Goal: Task Accomplishment & Management: Complete application form

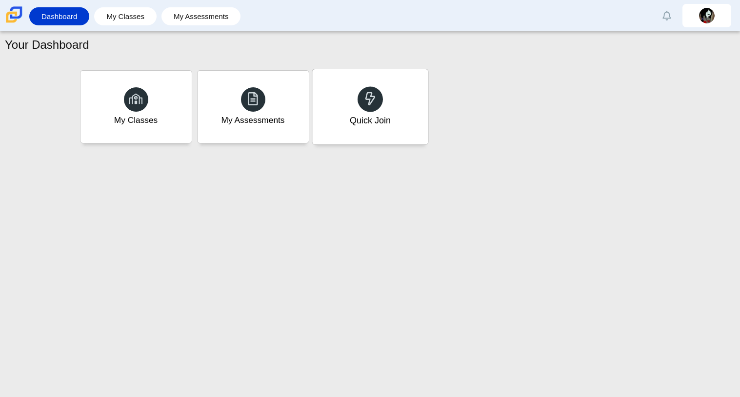
click at [407, 103] on div "Quick Join" at bounding box center [370, 106] width 116 height 75
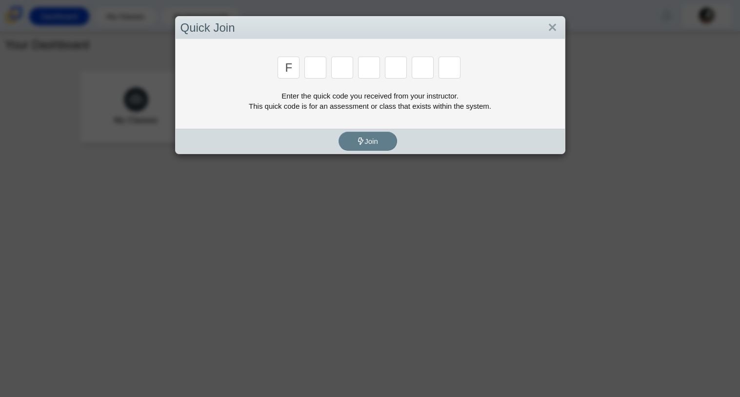
type input "f"
type input "7"
type input "m"
type input "c"
type input "h"
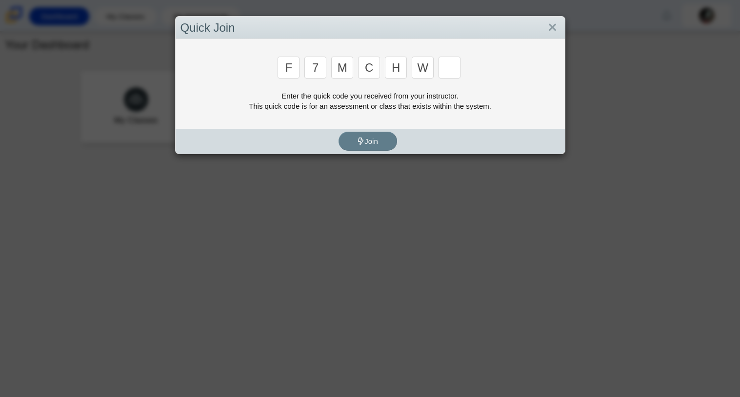
type input "w"
type input "k"
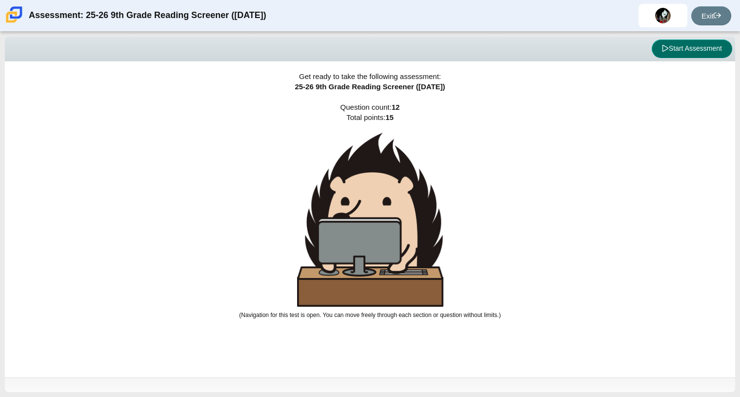
click at [712, 46] on button "Start Assessment" at bounding box center [692, 49] width 80 height 19
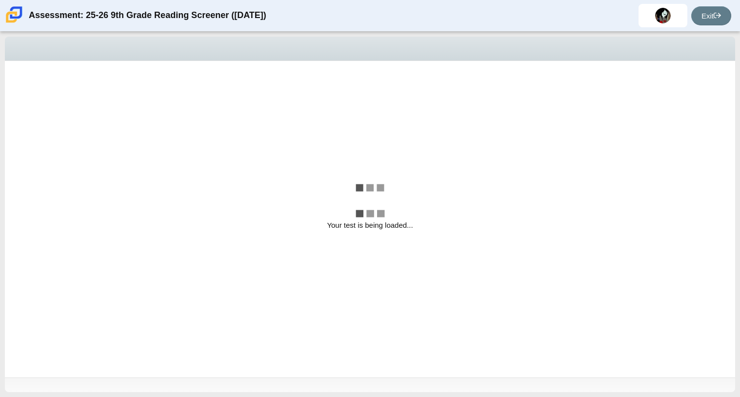
select select "ccc5b315-3c7c-471c-bf90-f22c8299c798"
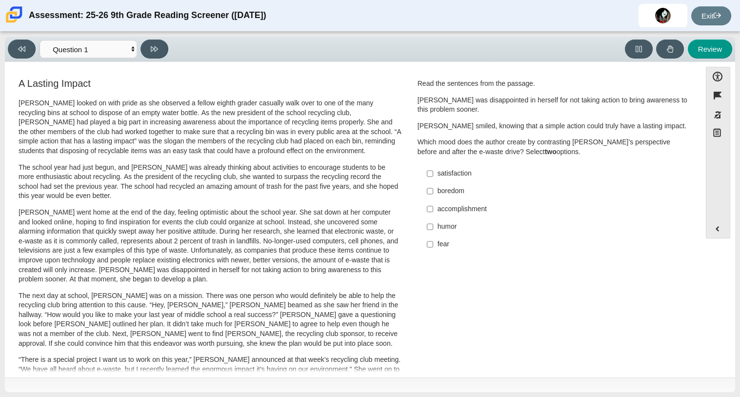
click at [99, 40] on div "Viewing Question 1 of 12 in Pacing Mode Questions Question 1 Question 2 Questio…" at bounding box center [90, 49] width 164 height 19
click at [103, 46] on select "Questions Question 1 Question 2 Question 3 Question 4 Question 5 Question 6 Que…" at bounding box center [89, 49] width 98 height 18
click at [102, 47] on select "Questions Question 1 Question 2 Question 3 Question 4 Question 5 Question 6 Que…" at bounding box center [89, 49] width 98 height 18
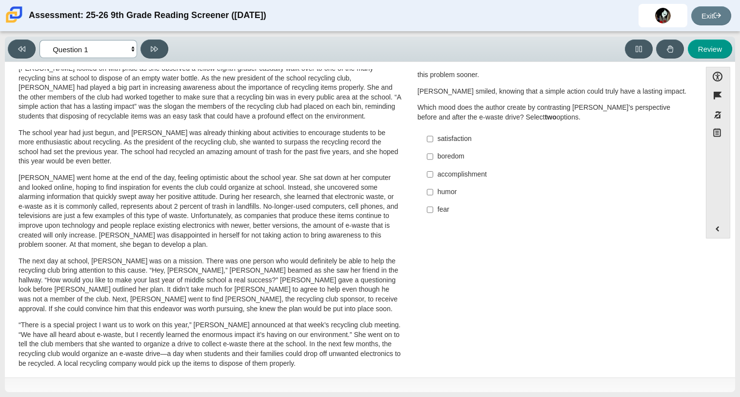
scroll to position [35, 0]
click at [428, 172] on input "accomplishment accomplishment" at bounding box center [430, 174] width 6 height 18
checkbox input "true"
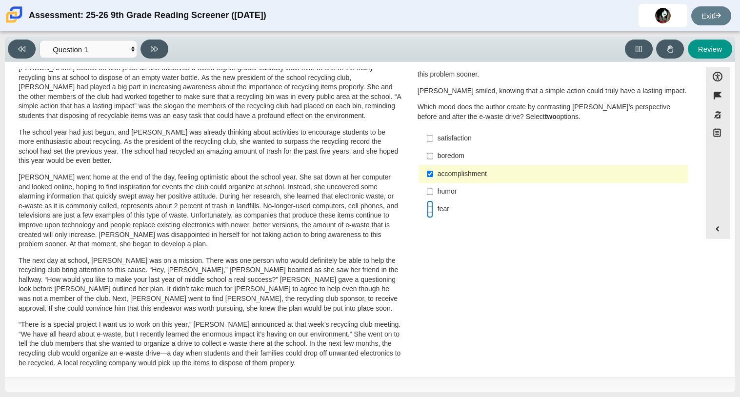
click at [429, 206] on input "fear fear" at bounding box center [430, 209] width 6 height 18
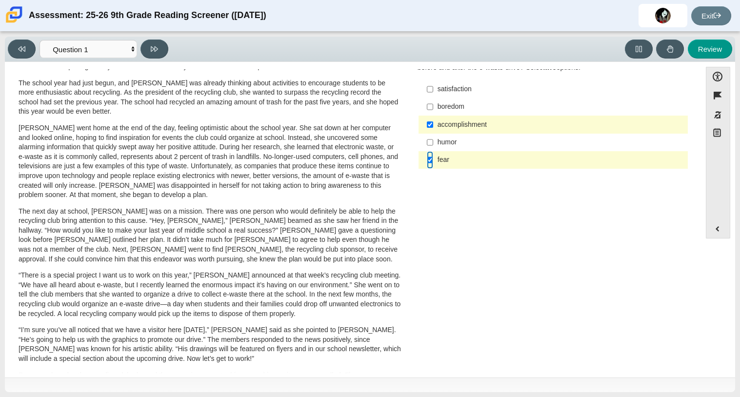
scroll to position [0, 0]
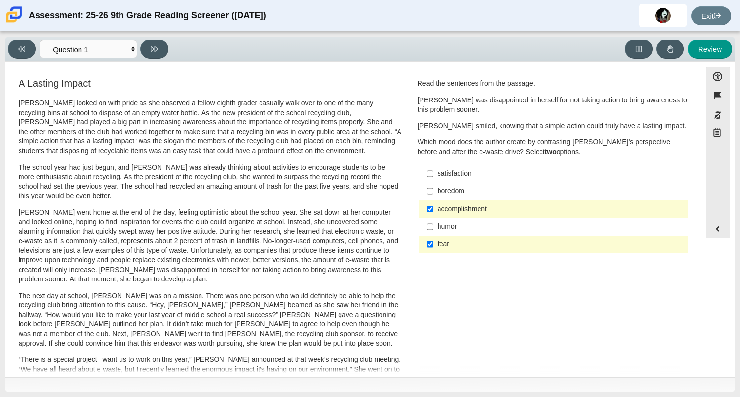
click at [455, 240] on div "fear" at bounding box center [560, 244] width 246 height 10
click at [433, 240] on input "fear fear" at bounding box center [430, 245] width 6 height 18
checkbox input "false"
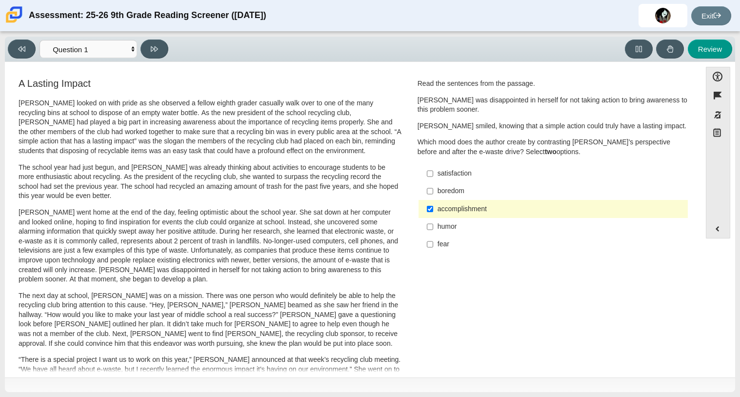
click at [454, 171] on div "satisfaction" at bounding box center [560, 174] width 246 height 10
click at [433, 171] on input "satisfaction satisfaction" at bounding box center [430, 174] width 6 height 18
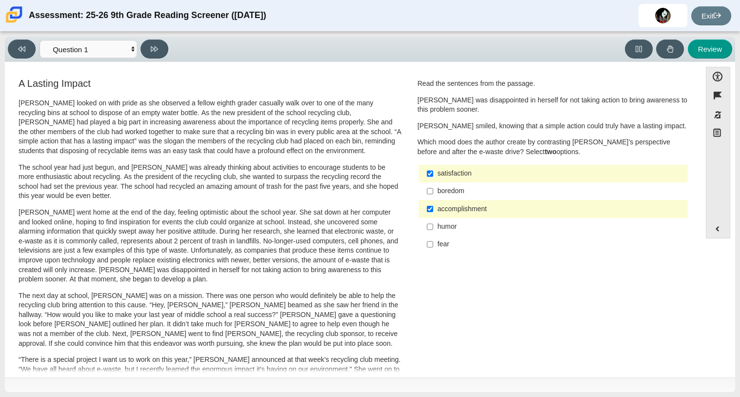
click at [454, 171] on div "satisfaction" at bounding box center [560, 174] width 246 height 10
click at [433, 171] on input "satisfaction satisfaction" at bounding box center [430, 174] width 6 height 18
checkbox input "false"
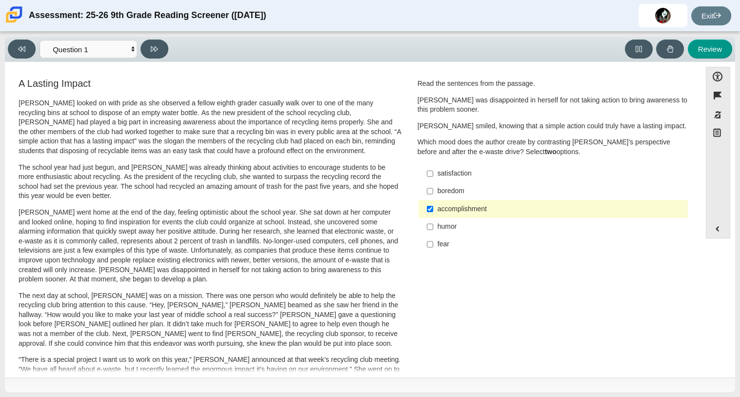
click at [443, 241] on div "fear" at bounding box center [560, 244] width 246 height 10
click at [433, 241] on input "fear fear" at bounding box center [430, 245] width 6 height 18
checkbox input "true"
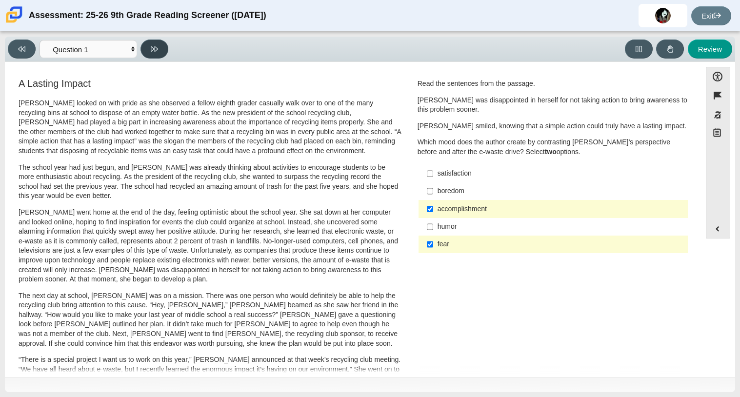
click at [151, 42] on button at bounding box center [154, 49] width 28 height 19
select select "0ff64528-ffd7-428d-b192-babfaadd44e8"
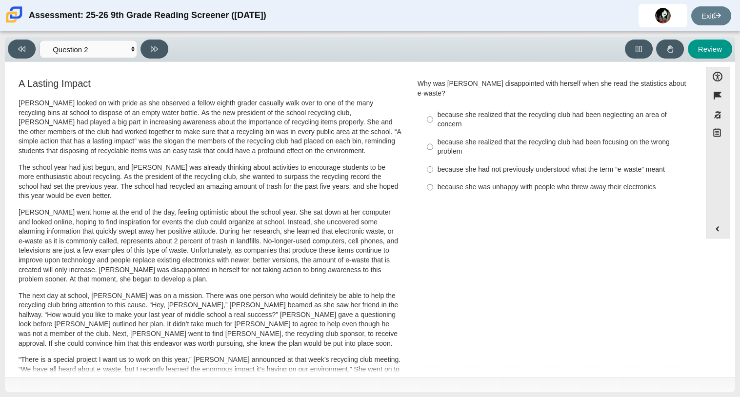
click at [456, 118] on div "because she realized that the recycling club had been neglecting an area of con…" at bounding box center [560, 119] width 246 height 19
click at [433, 118] on input "because she realized that the recycling club had been neglecting an area of con…" at bounding box center [430, 119] width 6 height 27
radio input "true"
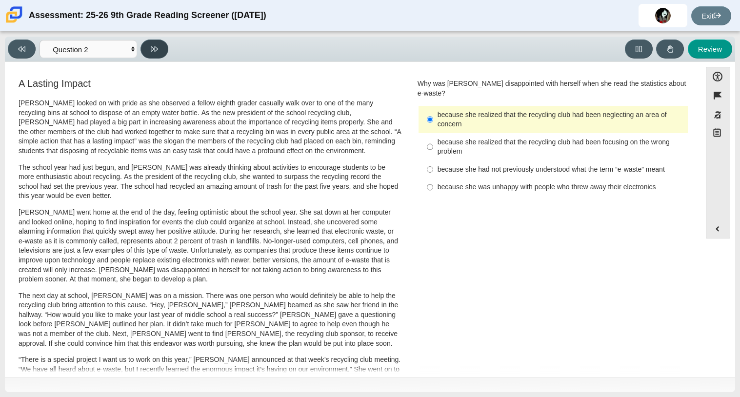
click at [158, 51] on icon at bounding box center [154, 48] width 7 height 7
select select "7ce3d843-6974-4858-901c-1ff39630e843"
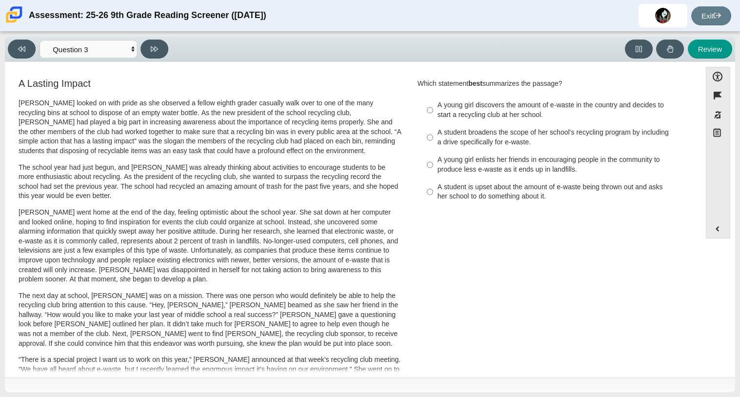
click at [441, 163] on div "A young girl enlists her friends in encouraging people in the community to prod…" at bounding box center [560, 164] width 246 height 19
click at [433, 163] on input "A young girl enlists her friends in encouraging people in the community to prod…" at bounding box center [430, 164] width 6 height 27
radio input "true"
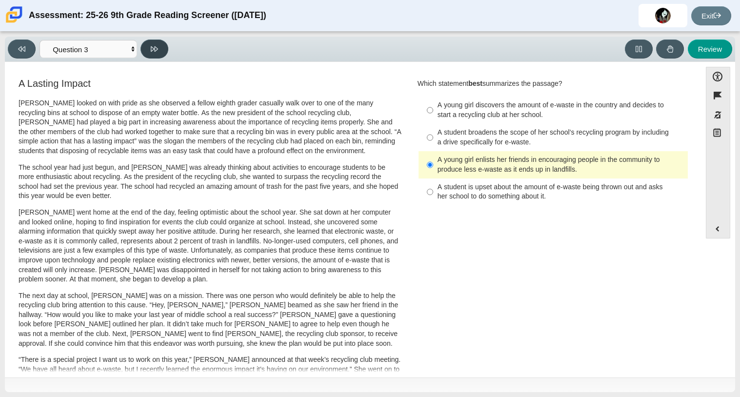
click at [155, 42] on button at bounding box center [154, 49] width 28 height 19
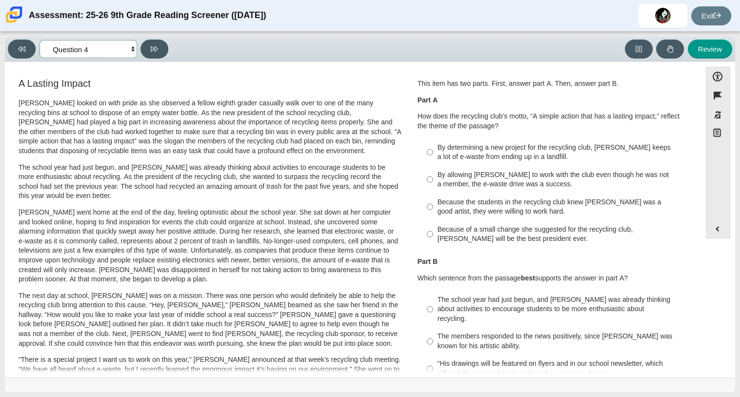
click at [100, 56] on select "Questions Question 1 Question 2 Question 3 Question 4 Question 5 Question 6 Que…" at bounding box center [89, 49] width 98 height 18
click at [40, 40] on select "Questions Question 1 Question 2 Question 3 Question 4 Question 5 Question 6 Que…" at bounding box center [89, 49] width 98 height 18
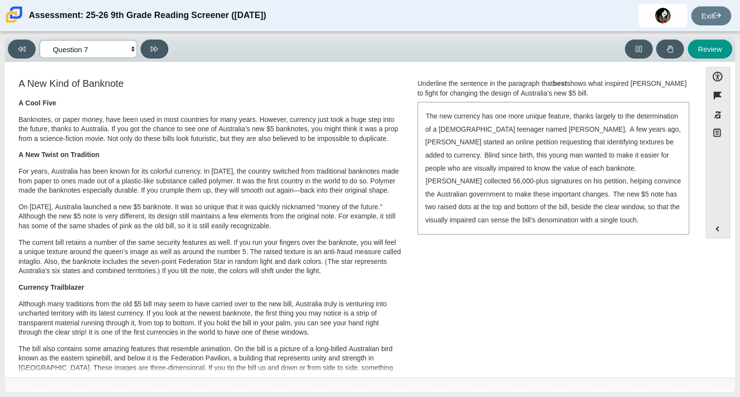
click at [81, 53] on select "Questions Question 1 Question 2 Question 3 Question 4 Question 5 Question 6 Que…" at bounding box center [89, 49] width 98 height 18
click at [40, 40] on select "Questions Question 1 Question 2 Question 3 Question 4 Question 5 Question 6 Que…" at bounding box center [89, 49] width 98 height 18
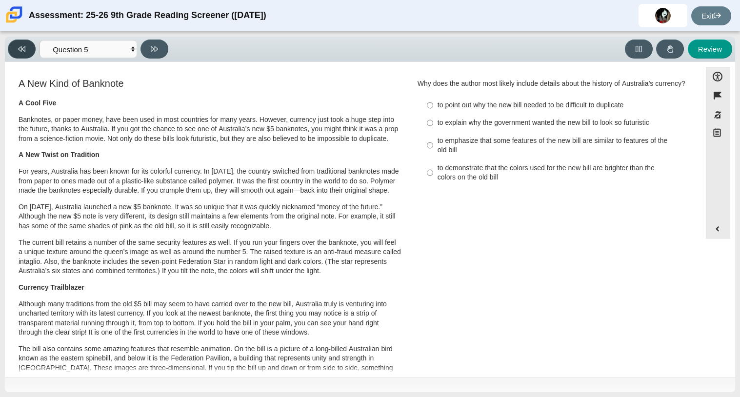
click at [33, 48] on button at bounding box center [22, 49] width 28 height 19
select select "ca9ea0f1-49c5-4bd1-83b0-472c18652b42"
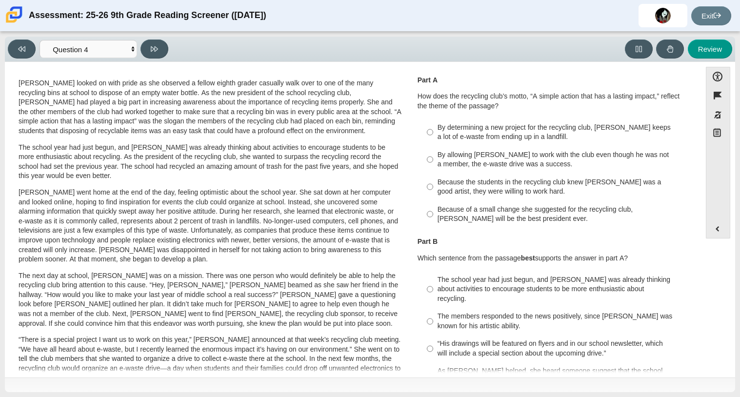
scroll to position [21, 0]
click at [470, 123] on div "By determining a new project for the recycling club, Scarlett keeps a lot of e-…" at bounding box center [560, 131] width 246 height 19
click at [433, 123] on input "By determining a new project for the recycling club, Scarlett keeps a lot of e-…" at bounding box center [430, 131] width 6 height 27
radio input "true"
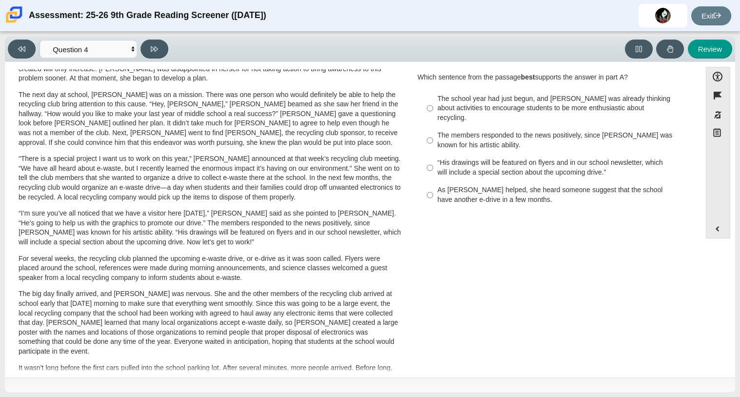
scroll to position [200, 0]
click at [518, 195] on div "As Scarlett helped, she heard someone suggest that the school have another e-dr…" at bounding box center [560, 195] width 246 height 19
click at [433, 195] on input "As Scarlett helped, she heard someone suggest that the school have another e-dr…" at bounding box center [430, 195] width 6 height 27
radio input "true"
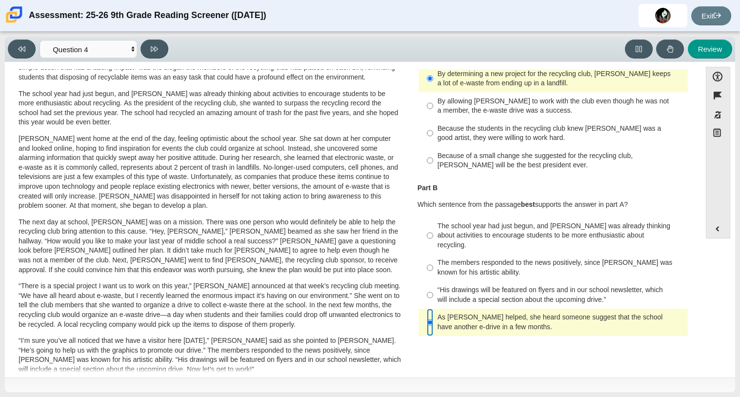
scroll to position [46, 0]
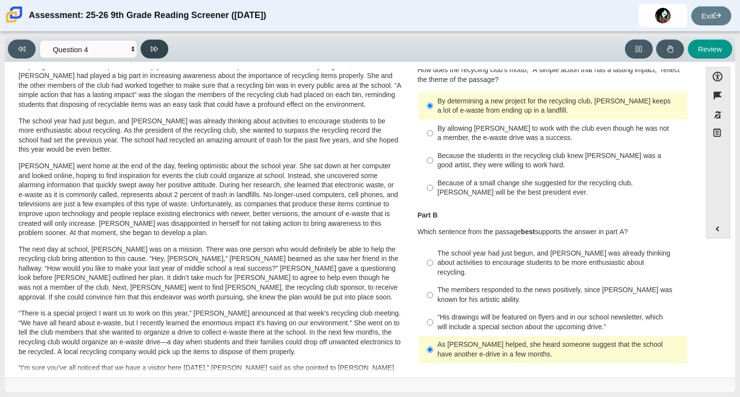
click at [165, 43] on button at bounding box center [154, 49] width 28 height 19
select select "e41f1a79-e29f-4095-8030-a53364015bed"
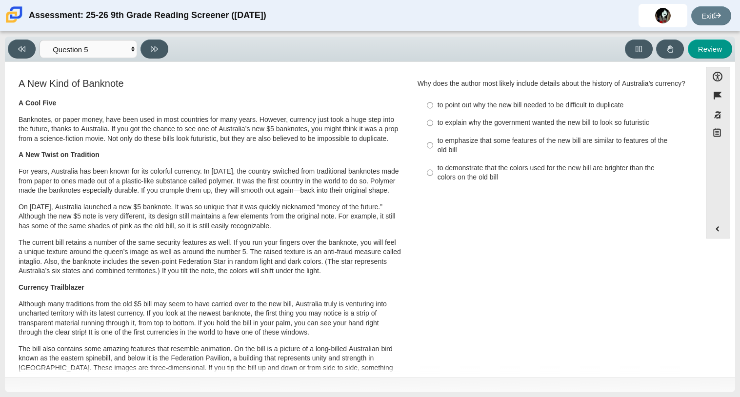
scroll to position [291, 0]
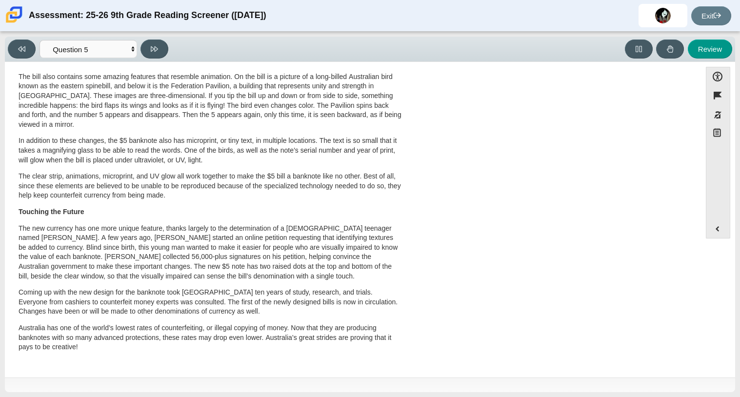
click at [174, 350] on p "Australia has one of the world’s lowest rates of counterfeiting, or illegal cop…" at bounding box center [210, 337] width 383 height 29
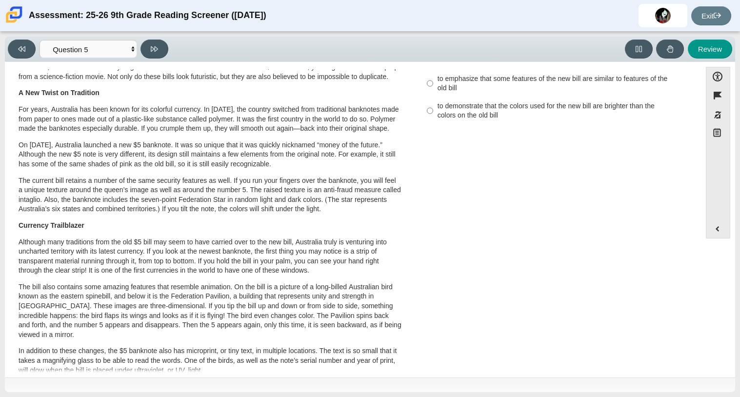
scroll to position [0, 0]
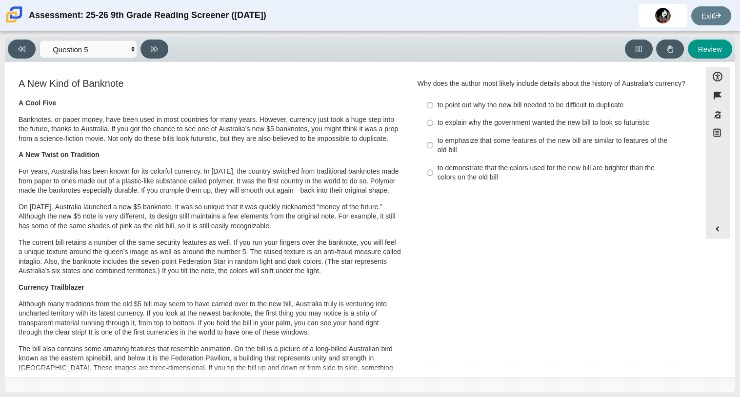
click at [458, 110] on div "to point out why the new bill needed to be difficult to duplicate" at bounding box center [560, 105] width 246 height 10
click at [433, 111] on input "to point out why the new bill needed to be difficult to duplicate to point out …" at bounding box center [430, 106] width 6 height 18
radio input "true"
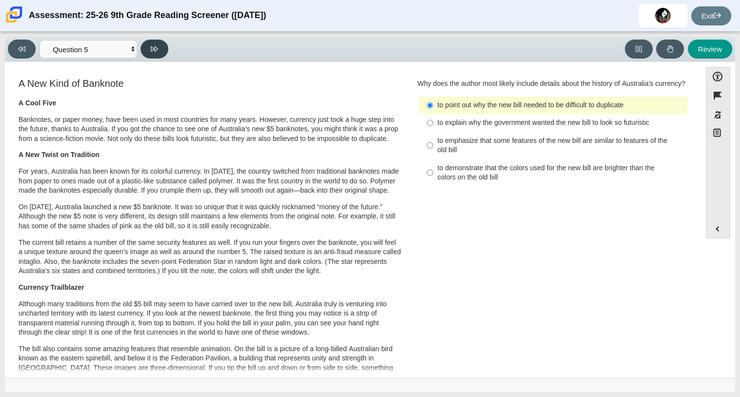
click at [154, 48] on icon at bounding box center [154, 48] width 7 height 5
select select "69146e31-7b3d-4a3e-9ce6-f30c24342ae0"
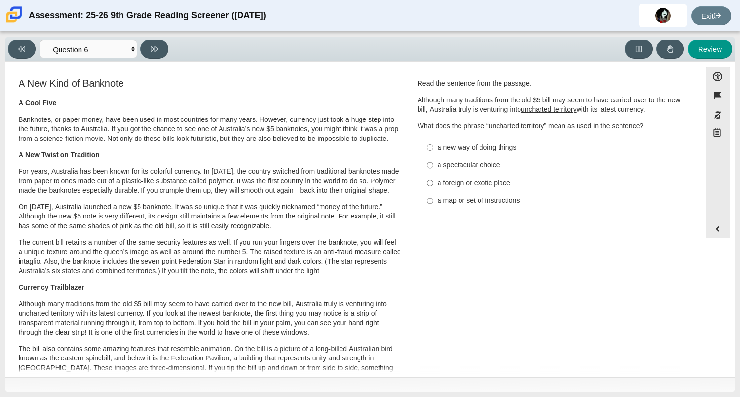
click at [446, 148] on div "a new way of doing things" at bounding box center [560, 148] width 246 height 10
click at [433, 148] on input "a new way of doing things a new way of doing things" at bounding box center [430, 148] width 6 height 18
radio input "true"
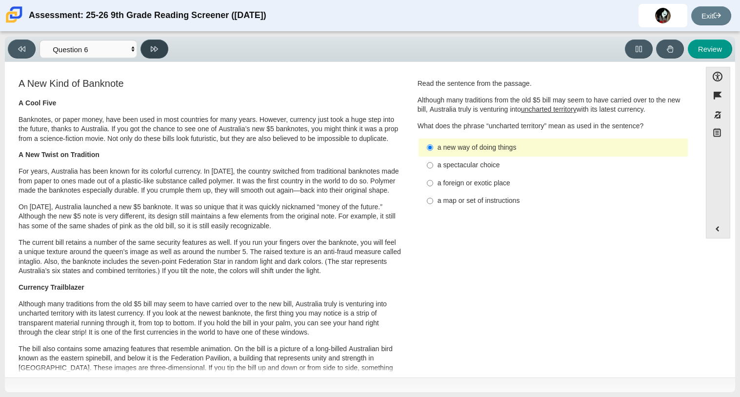
click at [152, 51] on icon at bounding box center [154, 48] width 7 height 7
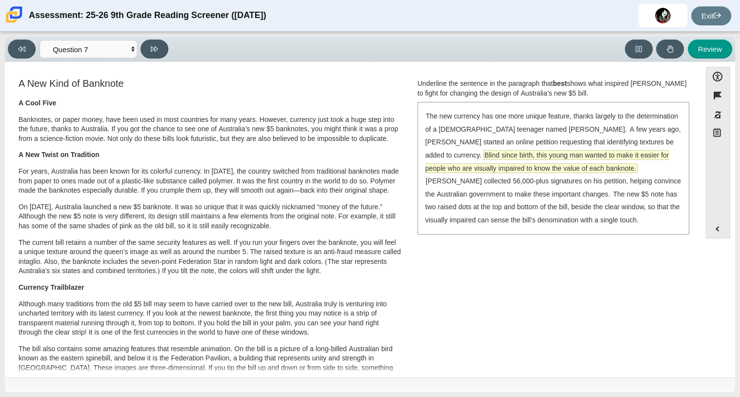
click at [518, 159] on span "Blind since birth, this young man wanted to make it easier for people who are v…" at bounding box center [547, 161] width 244 height 23
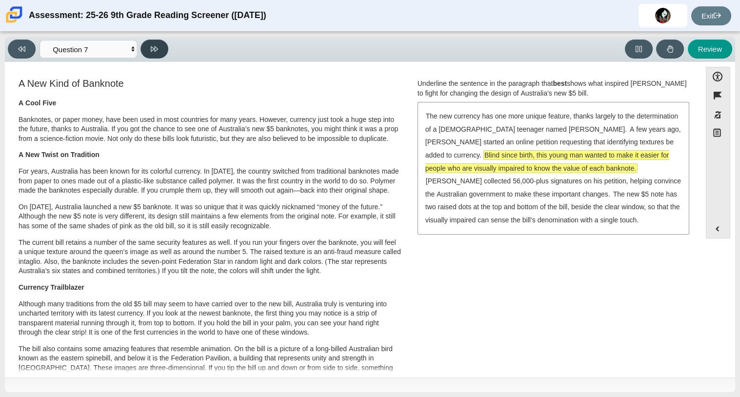
click at [141, 42] on button at bounding box center [154, 49] width 28 height 19
select select "ea8338c2-a6a3-418e-a305-2b963b54a290"
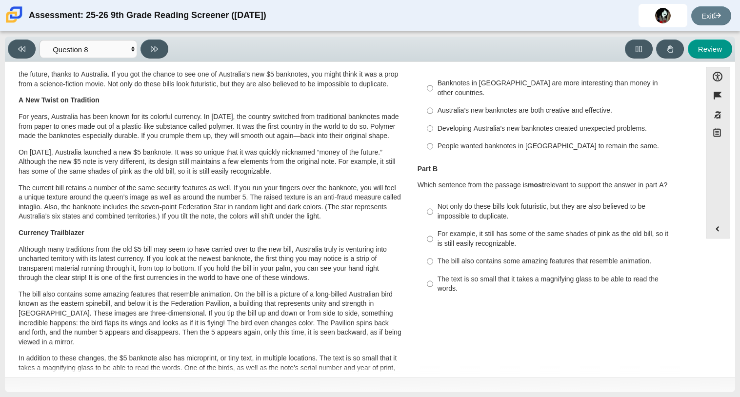
scroll to position [52, 0]
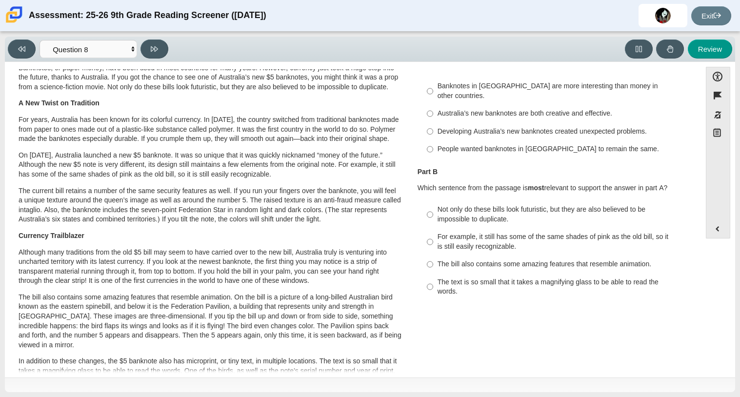
click at [506, 206] on div "Not only do these bills look futuristic, but they are also believed to be impos…" at bounding box center [560, 214] width 246 height 19
click at [433, 206] on input "Not only do these bills look futuristic, but they are also believed to be impos…" at bounding box center [430, 214] width 6 height 27
radio input "true"
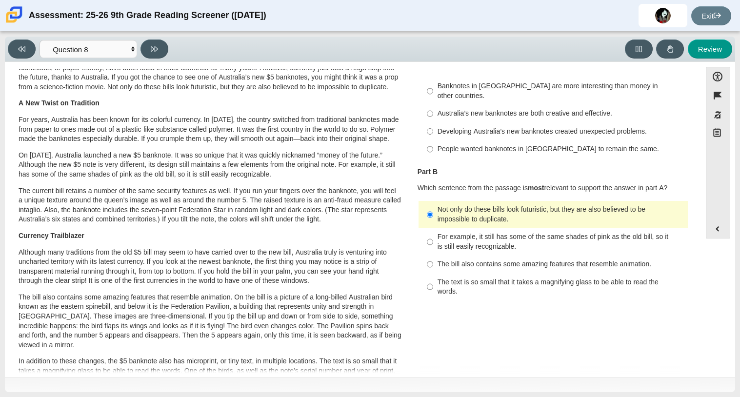
click at [575, 109] on div "Australia’s new banknotes are both creative and effective." at bounding box center [560, 114] width 246 height 10
click at [433, 105] on input "Australia’s new banknotes are both creative and effective. Australia’s new bank…" at bounding box center [430, 114] width 6 height 18
radio input "true"
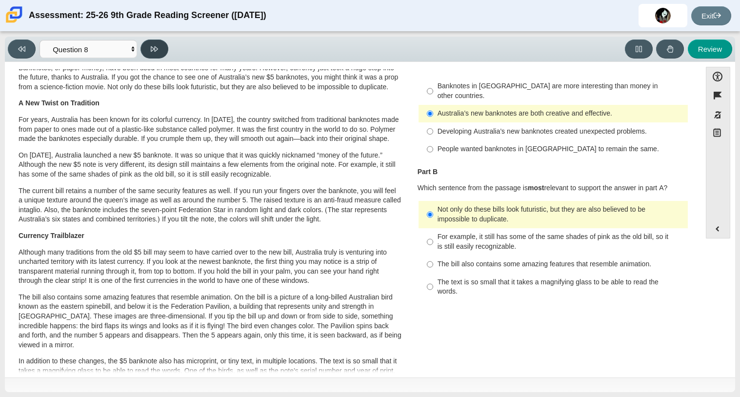
click at [161, 40] on button at bounding box center [154, 49] width 28 height 19
select select "89f058d6-b15c-4ef5-a4b3-fdaffb8868b6"
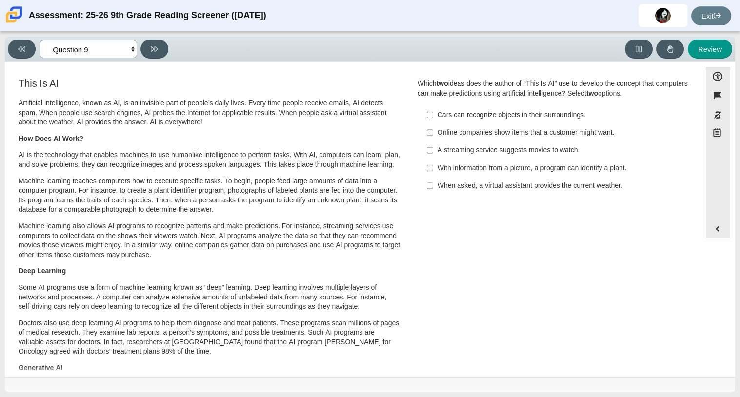
click at [114, 56] on select "Questions Question 1 Question 2 Question 3 Question 4 Question 5 Question 6 Que…" at bounding box center [89, 49] width 98 height 18
click at [198, 111] on p "Artificial intelligence, known as AI, is an invisible part of people’s daily li…" at bounding box center [210, 113] width 383 height 29
click at [93, 40] on select "Questions Question 1 Question 2 Question 3 Question 4 Question 5 Question 6 Que…" at bounding box center [89, 49] width 98 height 18
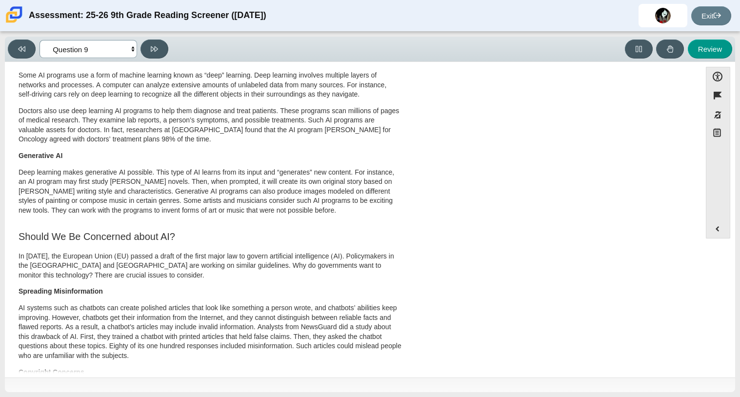
scroll to position [0, 0]
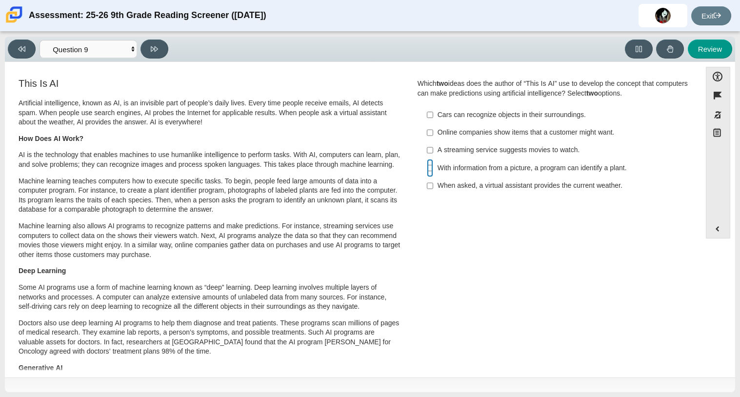
click at [427, 167] on input "With information from a picture, a program can identify a plant. With informati…" at bounding box center [430, 168] width 6 height 18
checkbox input "true"
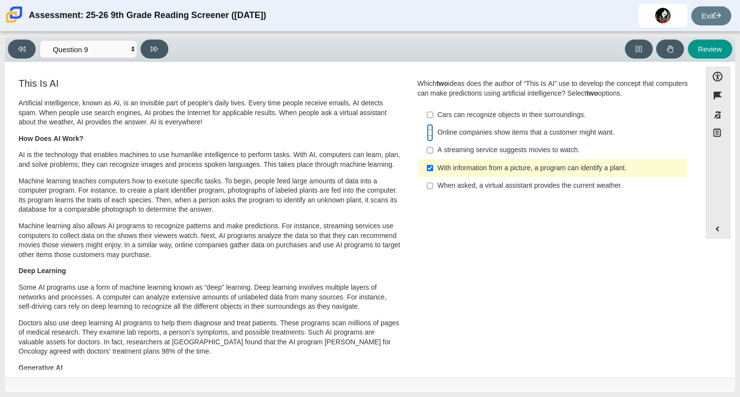
click at [427, 136] on input "Online companies show items that a customer might want. Online companies show i…" at bounding box center [430, 133] width 6 height 18
checkbox input "true"
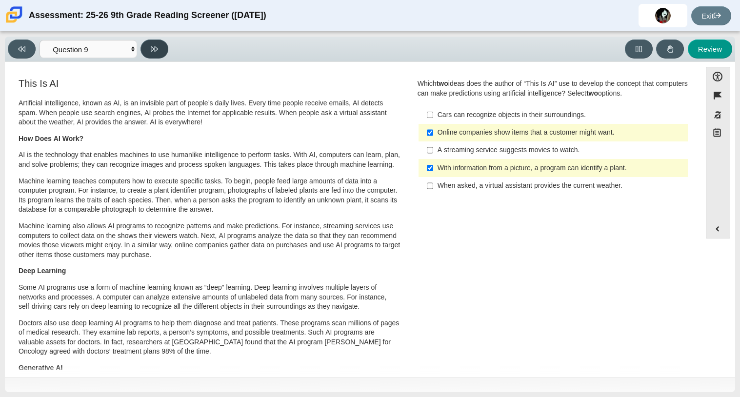
click at [144, 53] on button at bounding box center [154, 49] width 28 height 19
select select "cdf3c14e-a918-44d1-9b63-3db0fa81641e"
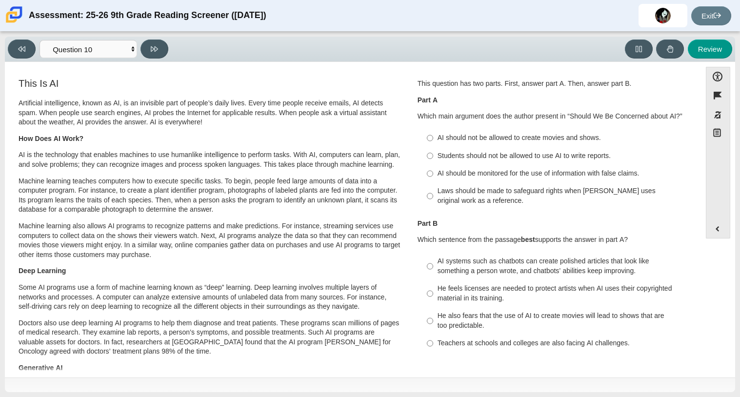
scroll to position [2, 0]
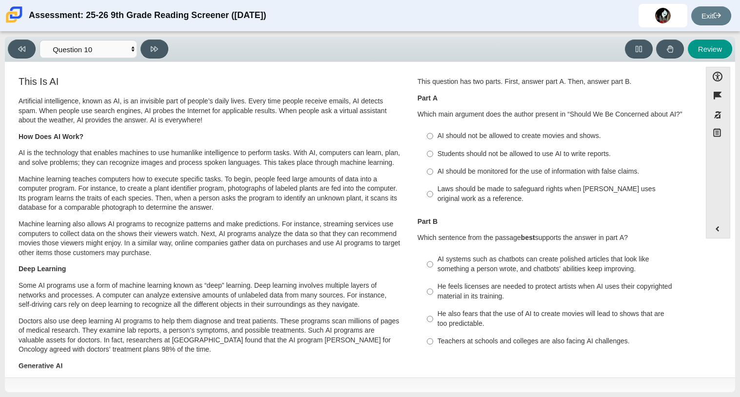
click at [442, 176] on div "AI should be monitored for the use of information with false claims." at bounding box center [560, 172] width 246 height 10
click at [433, 176] on input "AI should be monitored for the use of information with false claims. AI should …" at bounding box center [430, 172] width 6 height 18
radio input "true"
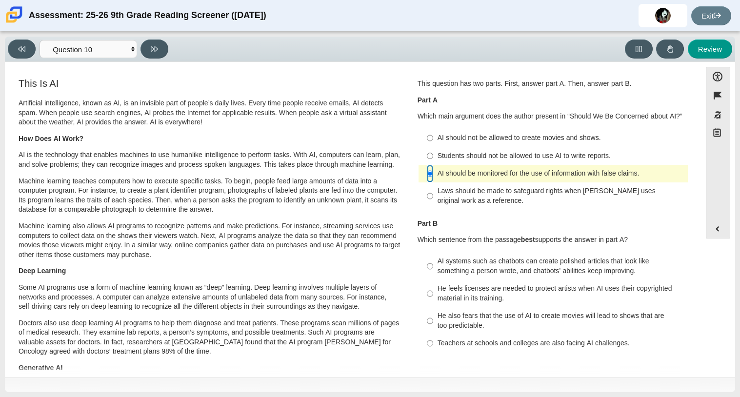
scroll to position [0, 0]
click at [432, 196] on label "Laws should be made to safeguard rights when AI uses original work as a referen…" at bounding box center [554, 195] width 268 height 27
click at [432, 196] on input "Laws should be made to safeguard rights when AI uses original work as a referen…" at bounding box center [430, 195] width 6 height 27
radio input "true"
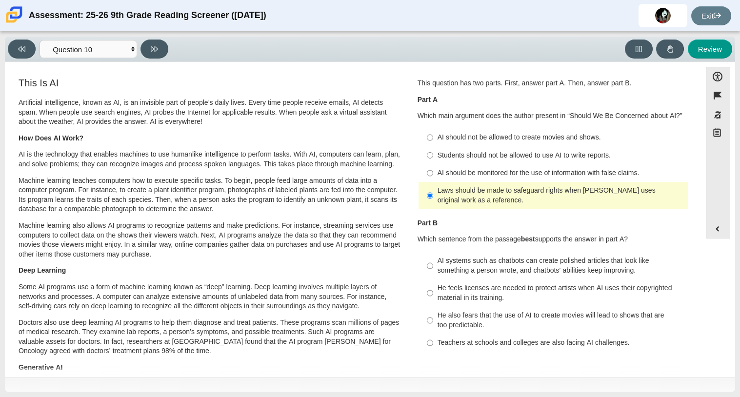
click at [566, 295] on div "He feels licenses are needed to protect artists when AI uses their copyrighted …" at bounding box center [560, 292] width 246 height 19
click at [433, 295] on input "He feels licenses are needed to protect artists when AI uses their copyrighted …" at bounding box center [430, 292] width 6 height 27
radio input "true"
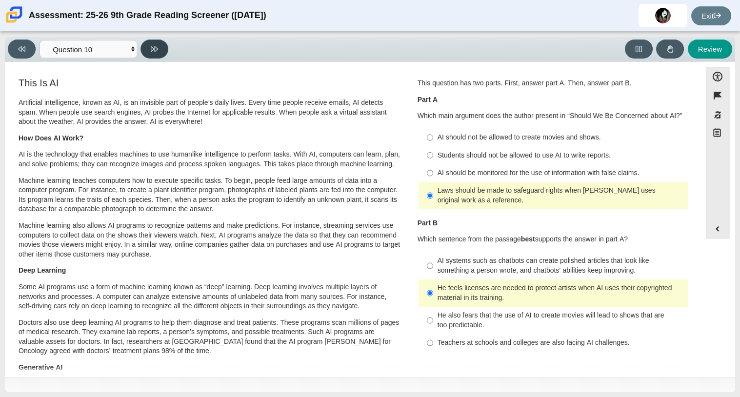
click at [157, 45] on icon at bounding box center [154, 48] width 7 height 7
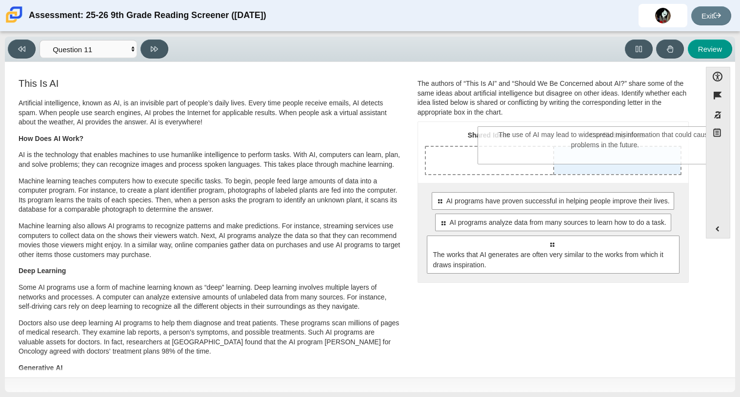
drag, startPoint x: 586, startPoint y: 271, endPoint x: 640, endPoint y: 162, distance: 121.7
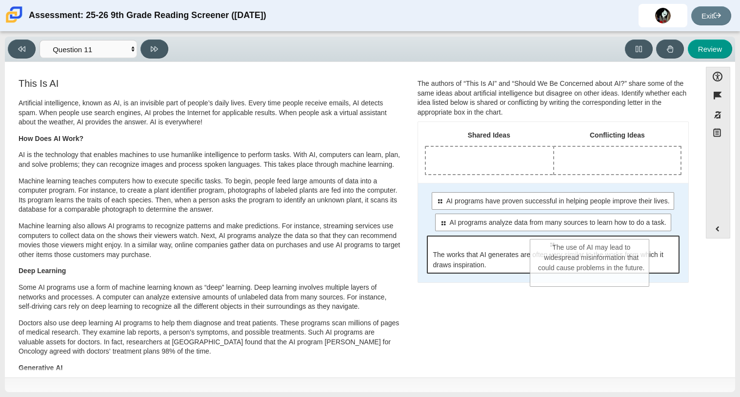
drag, startPoint x: 575, startPoint y: 154, endPoint x: 553, endPoint y: 246, distance: 94.4
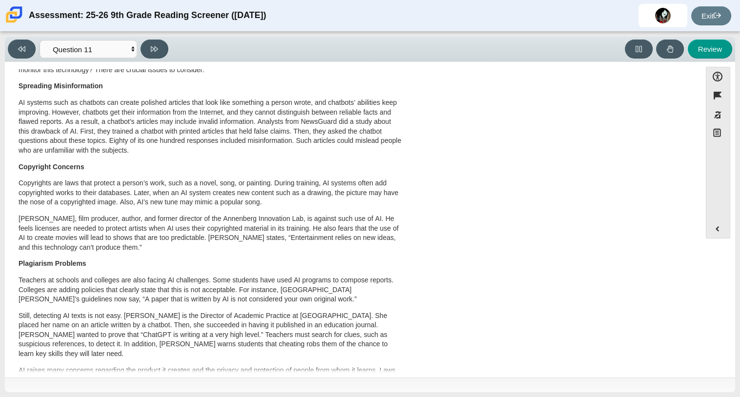
scroll to position [0, 0]
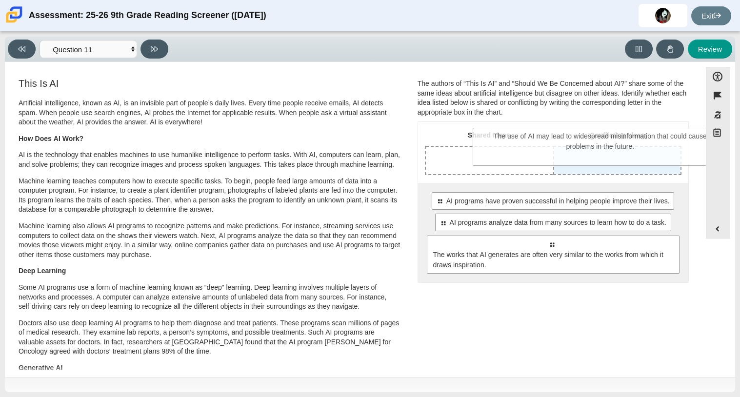
drag, startPoint x: 572, startPoint y: 264, endPoint x: 621, endPoint y: 157, distance: 118.5
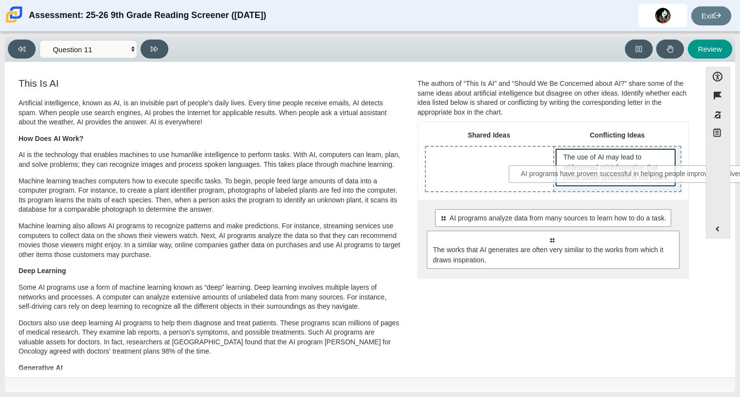
drag, startPoint x: 482, startPoint y: 222, endPoint x: 565, endPoint y: 170, distance: 98.2
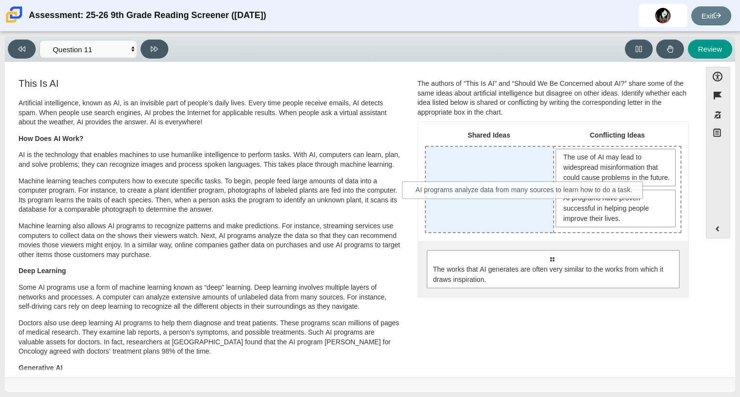
drag, startPoint x: 512, startPoint y: 271, endPoint x: 485, endPoint y: 192, distance: 83.0
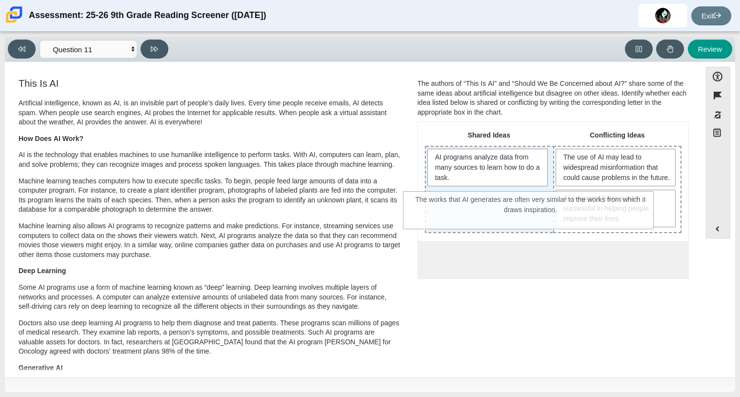
drag, startPoint x: 491, startPoint y: 292, endPoint x: 470, endPoint y: 223, distance: 71.9
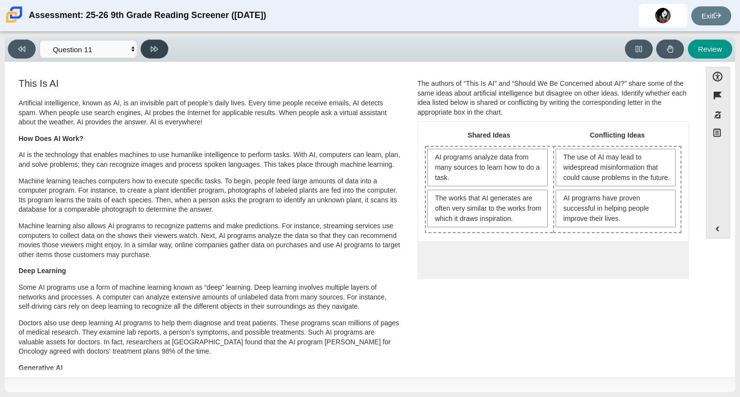
click at [155, 51] on icon at bounding box center [154, 48] width 7 height 7
select select "c3effed4-44ce-4a19-bd96-1787f34e9b4c"
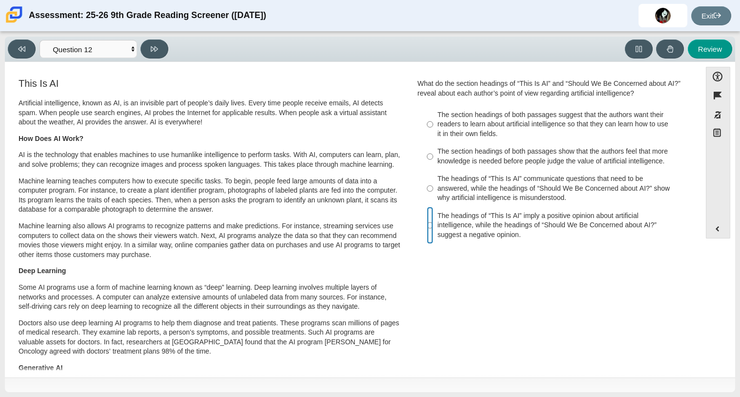
click at [427, 235] on input "The headings of “This Is AI” imply a positive opinion about artificial intellig…" at bounding box center [430, 225] width 6 height 37
radio input "true"
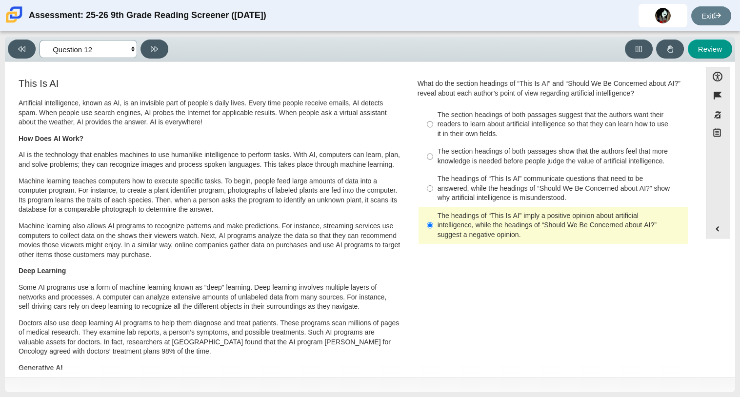
click at [84, 44] on select "Questions Question 1 Question 2 Question 3 Question 4 Question 5 Question 6 Que…" at bounding box center [89, 49] width 98 height 18
click at [40, 40] on select "Questions Question 1 Question 2 Question 3 Question 4 Question 5 Question 6 Que…" at bounding box center [89, 49] width 98 height 18
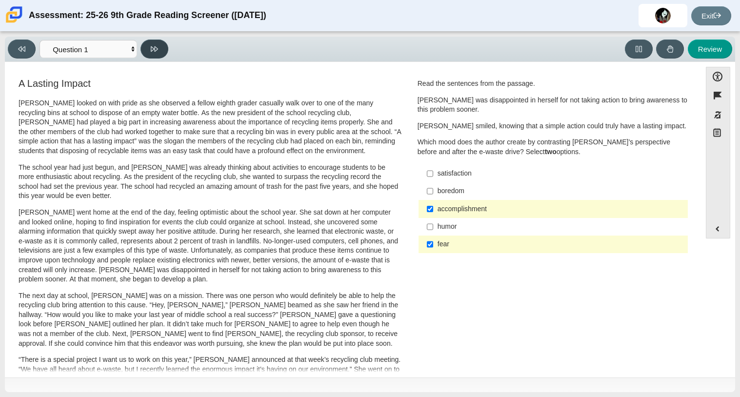
click at [148, 40] on button at bounding box center [154, 49] width 28 height 19
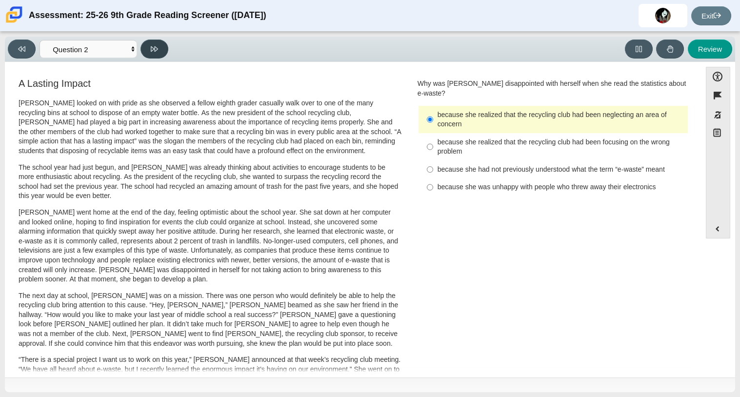
click at [148, 40] on button at bounding box center [154, 49] width 28 height 19
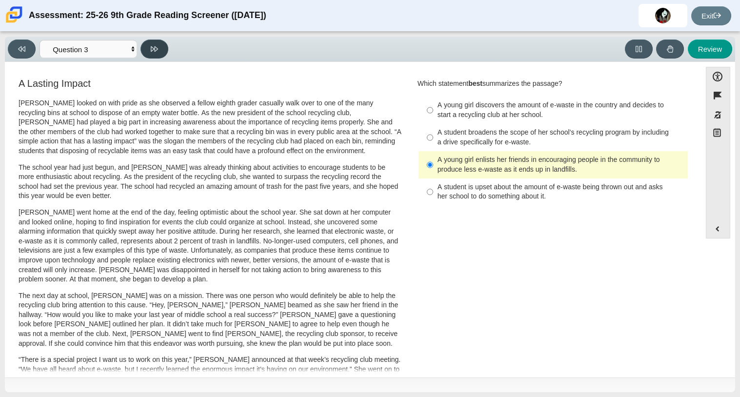
click at [148, 40] on button at bounding box center [154, 49] width 28 height 19
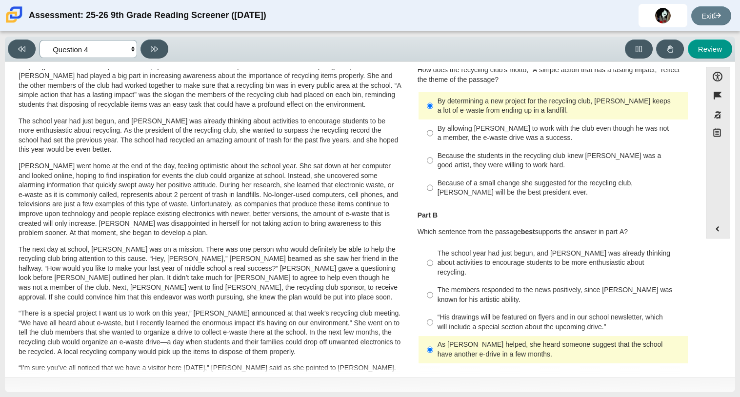
click at [94, 46] on select "Questions Question 1 Question 2 Question 3 Question 4 Question 5 Question 6 Que…" at bounding box center [89, 49] width 98 height 18
click at [40, 40] on select "Questions Question 1 Question 2 Question 3 Question 4 Question 5 Question 6 Que…" at bounding box center [89, 49] width 98 height 18
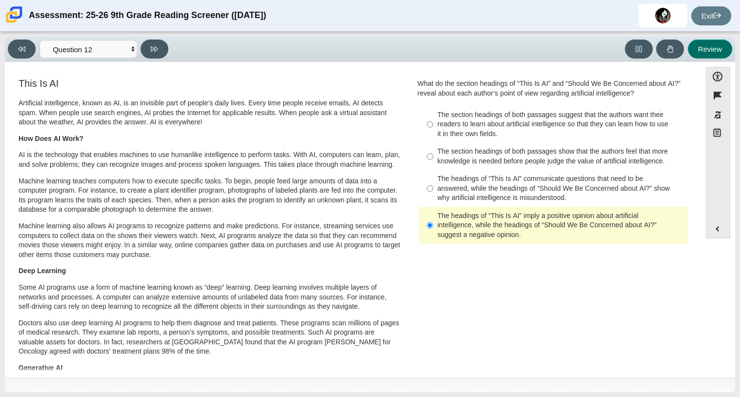
click at [701, 51] on button "Review" at bounding box center [710, 49] width 44 height 19
select select "review"
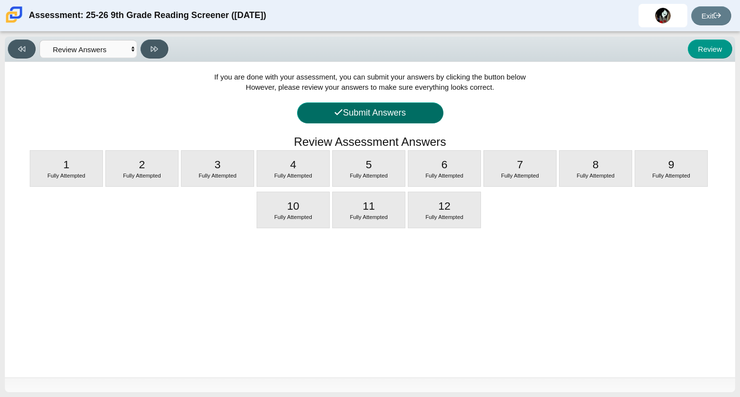
click at [379, 118] on button "Submit Answers" at bounding box center [370, 112] width 146 height 21
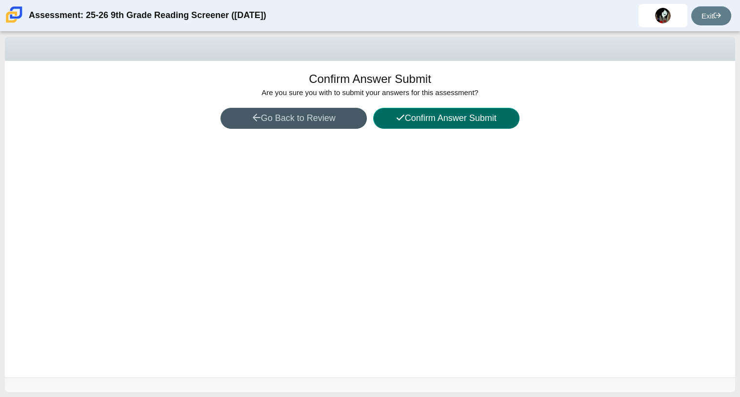
click at [429, 123] on button "Confirm Answer Submit" at bounding box center [446, 118] width 146 height 21
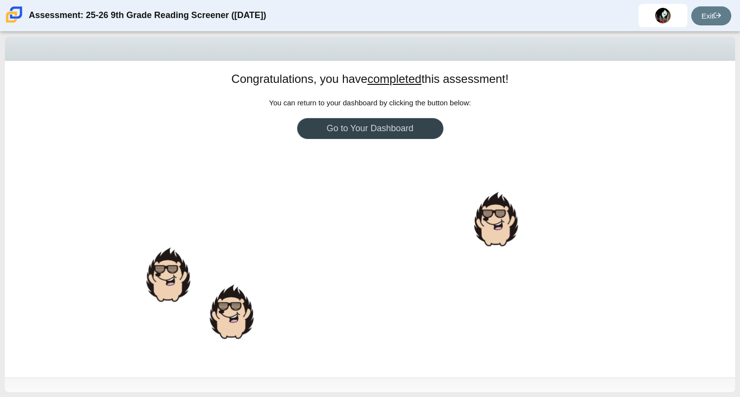
click at [413, 129] on link "Go to Your Dashboard" at bounding box center [370, 128] width 146 height 21
